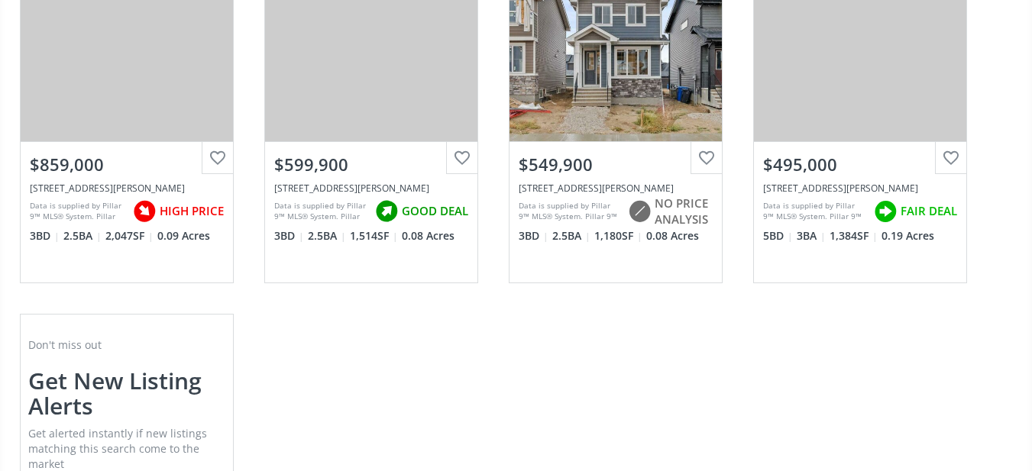
scroll to position [1579, 0]
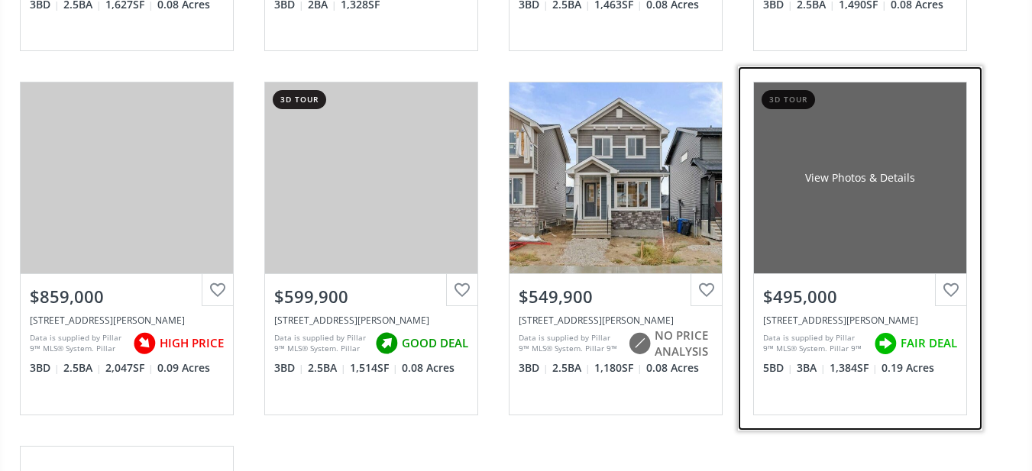
click at [901, 127] on div "View Photos & Details" at bounding box center [860, 178] width 212 height 191
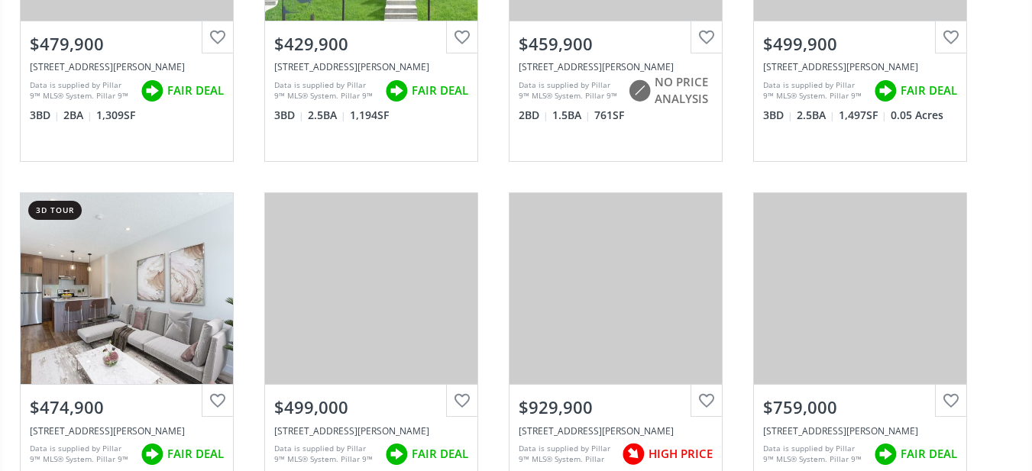
scroll to position [448, 0]
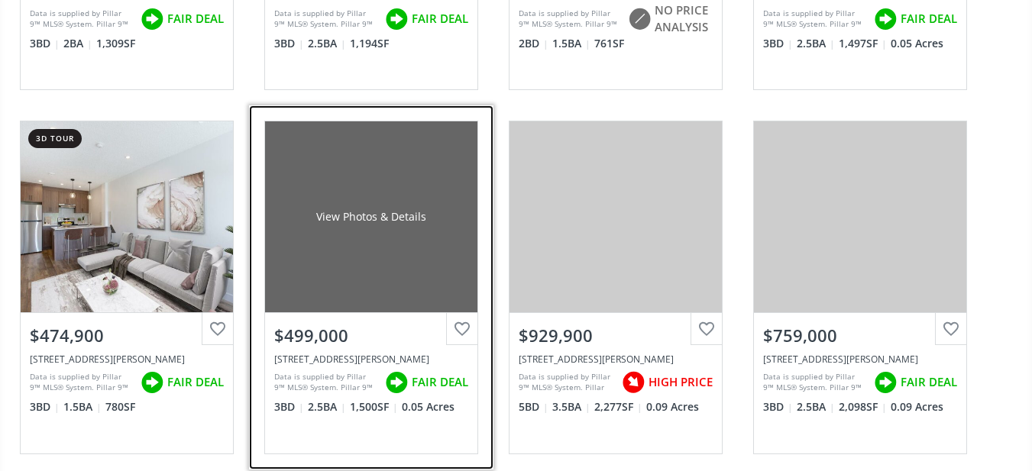
click at [371, 209] on div "View Photos & Details" at bounding box center [371, 216] width 110 height 15
